Goal: Task Accomplishment & Management: Use online tool/utility

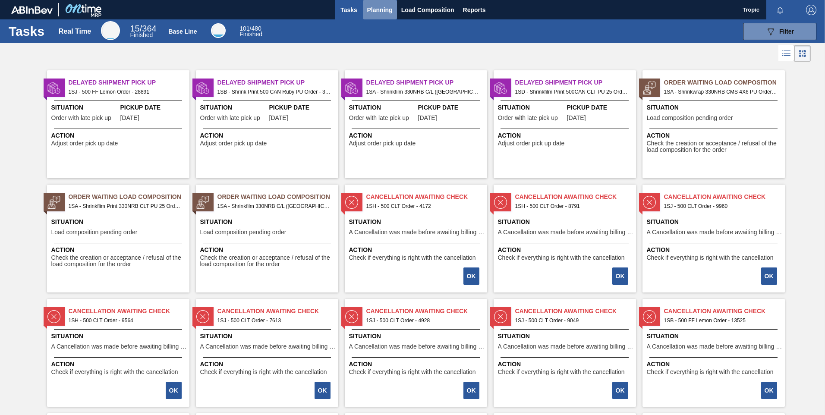
click at [387, 8] on span "Planning" at bounding box center [379, 10] width 25 height 10
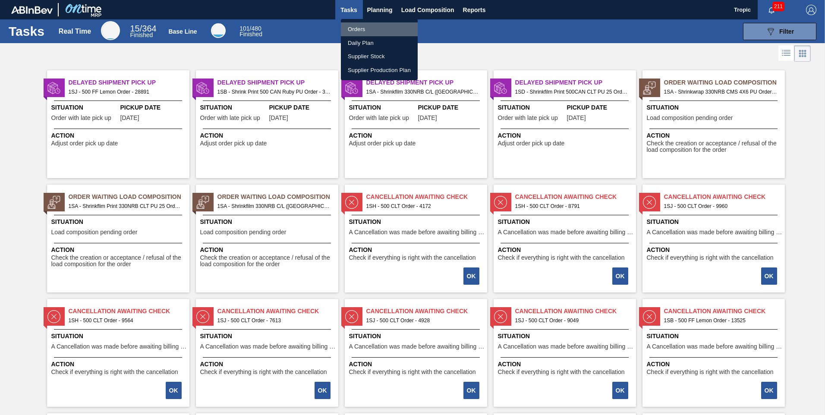
click at [360, 28] on li "Orders" at bounding box center [379, 29] width 77 height 14
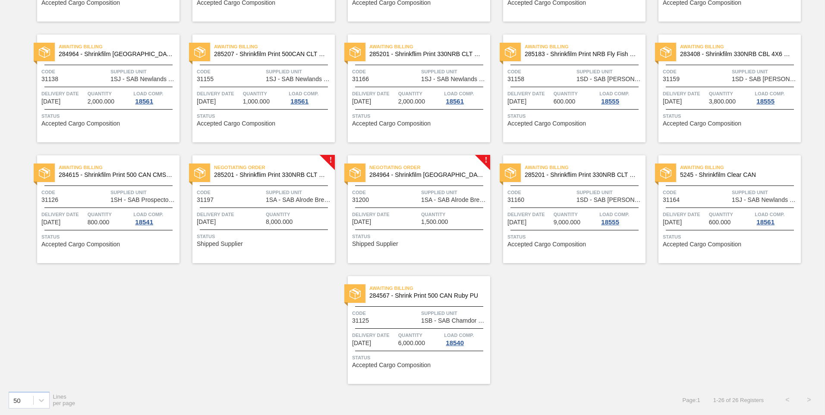
scroll to position [405, 0]
click at [421, 196] on span "1SA - SAB Alrode Brewery" at bounding box center [454, 199] width 67 height 6
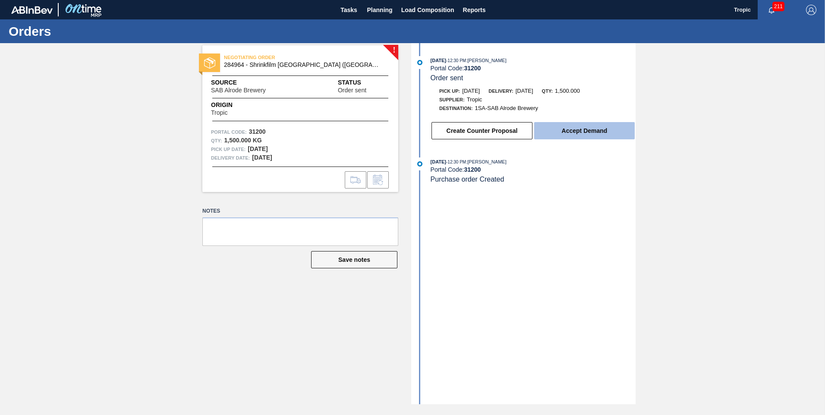
click at [592, 126] on button "Accept Demand" at bounding box center [584, 130] width 101 height 17
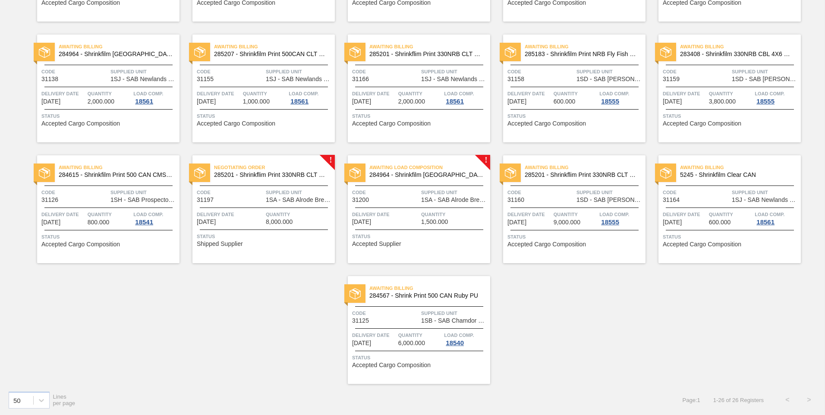
scroll to position [405, 0]
click at [283, 207] on div at bounding box center [264, 207] width 128 height 0
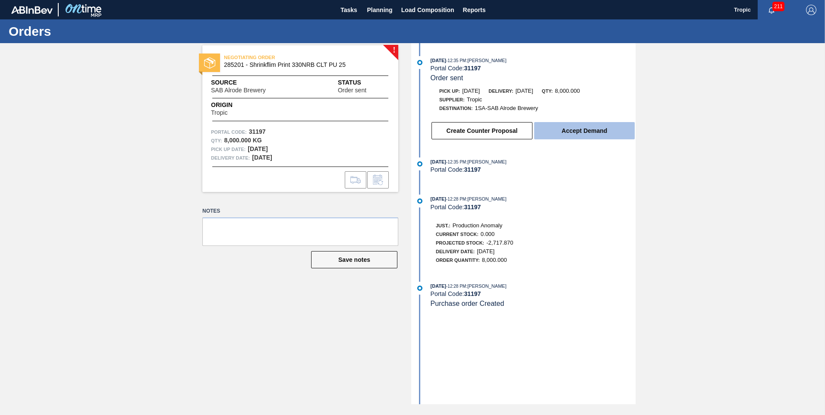
click at [569, 128] on button "Accept Demand" at bounding box center [584, 130] width 101 height 17
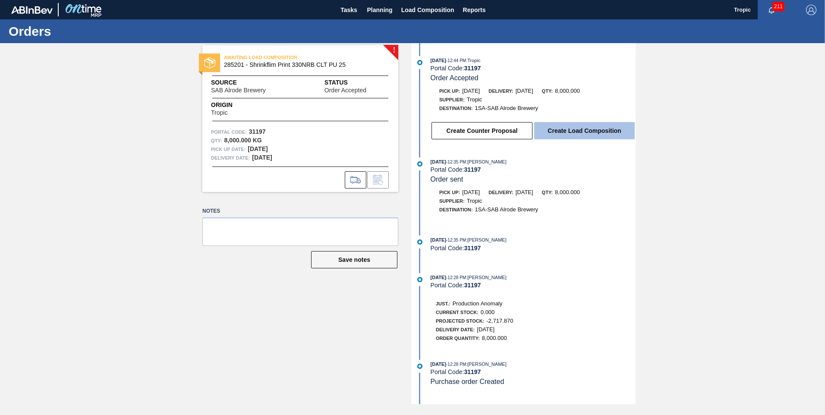
click at [602, 132] on button "Create Load Composition" at bounding box center [584, 130] width 101 height 17
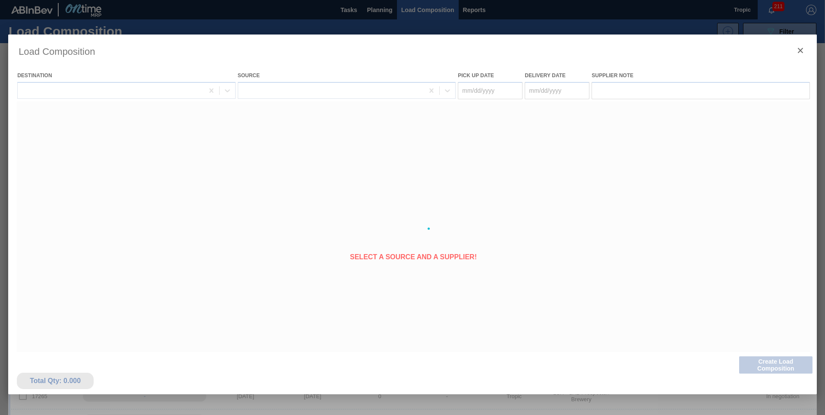
type Date "[DATE]"
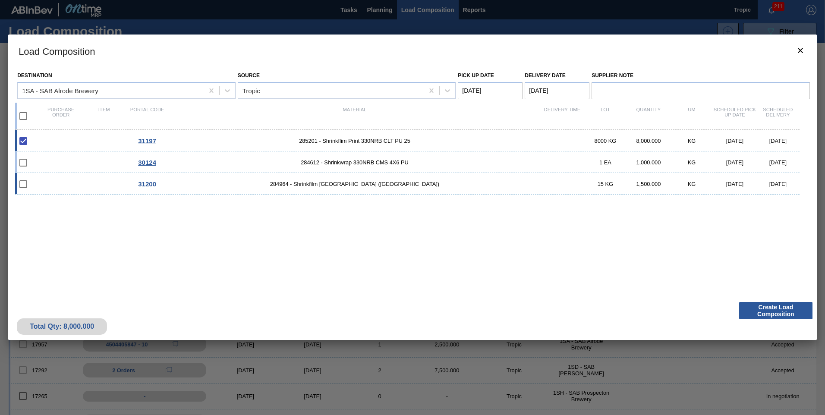
click at [25, 182] on input "checkbox" at bounding box center [23, 184] width 18 height 18
click at [25, 185] on input "checkbox" at bounding box center [23, 184] width 18 height 18
checkbox input "false"
click at [22, 114] on input "checkbox" at bounding box center [23, 116] width 18 height 18
checkbox input "true"
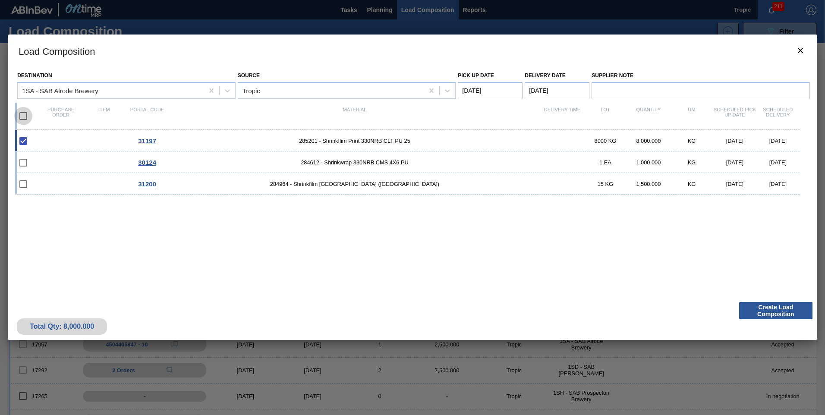
checkbox input "true"
click at [484, 92] on Date "Pick up Date" at bounding box center [490, 90] width 65 height 17
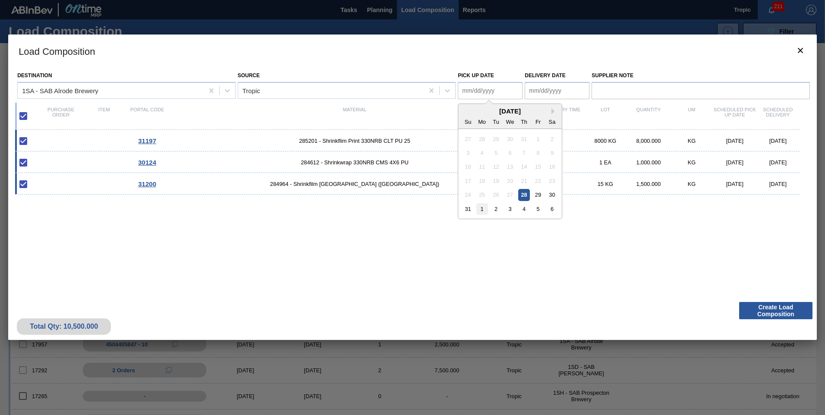
click at [480, 214] on div "1" at bounding box center [482, 209] width 12 height 12
type Date "[DATE]"
click at [552, 91] on Date "Delivery Date" at bounding box center [557, 90] width 65 height 17
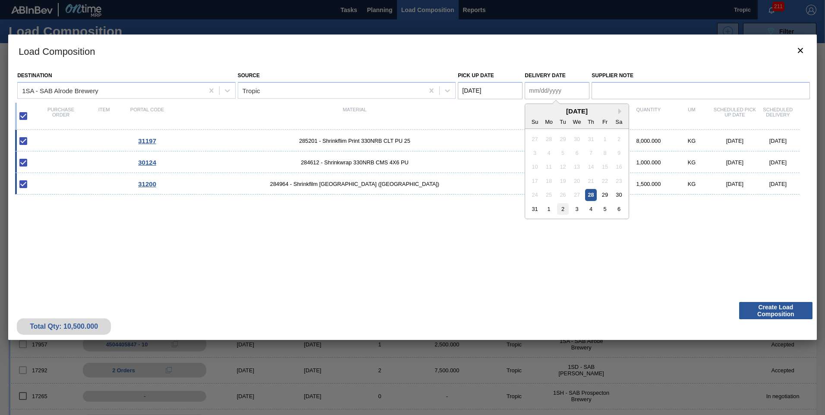
click at [562, 207] on div "2" at bounding box center [563, 209] width 12 height 12
type Date "[DATE]"
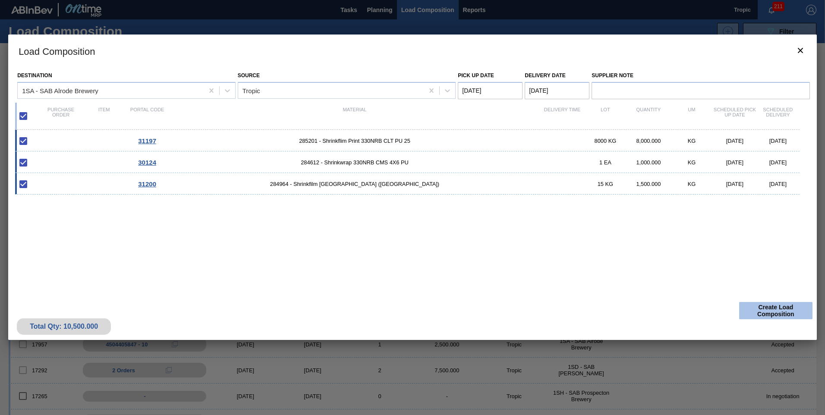
click at [780, 308] on button "Create Load Composition" at bounding box center [775, 310] width 73 height 17
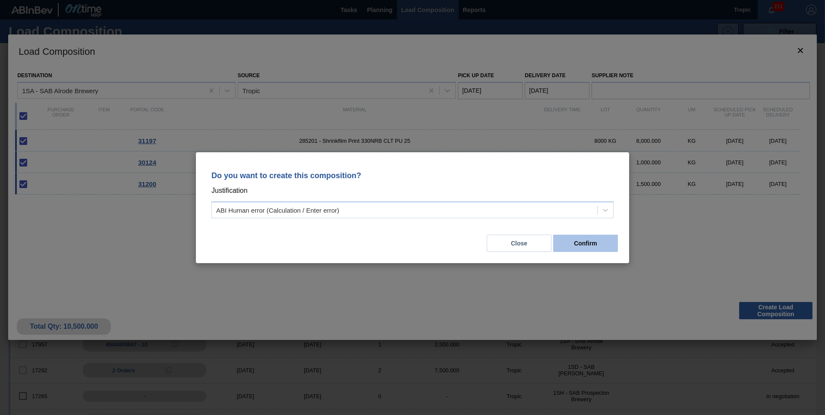
click at [575, 245] on button "Confirm" at bounding box center [585, 243] width 65 height 17
